Goal: Navigation & Orientation: Find specific page/section

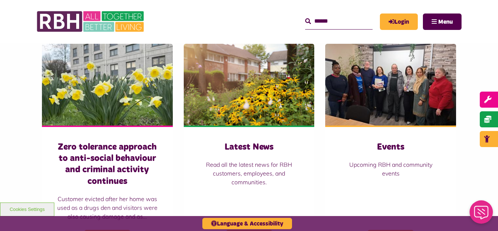
scroll to position [496, 0]
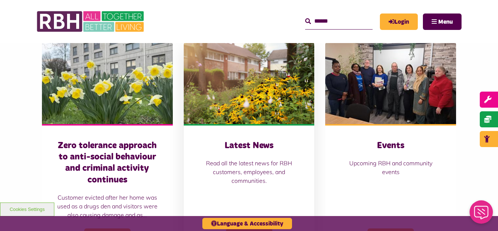
click at [249, 74] on img at bounding box center [249, 83] width 131 height 82
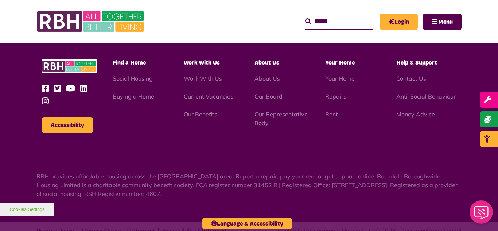
scroll to position [773, 0]
